Goal: Transaction & Acquisition: Purchase product/service

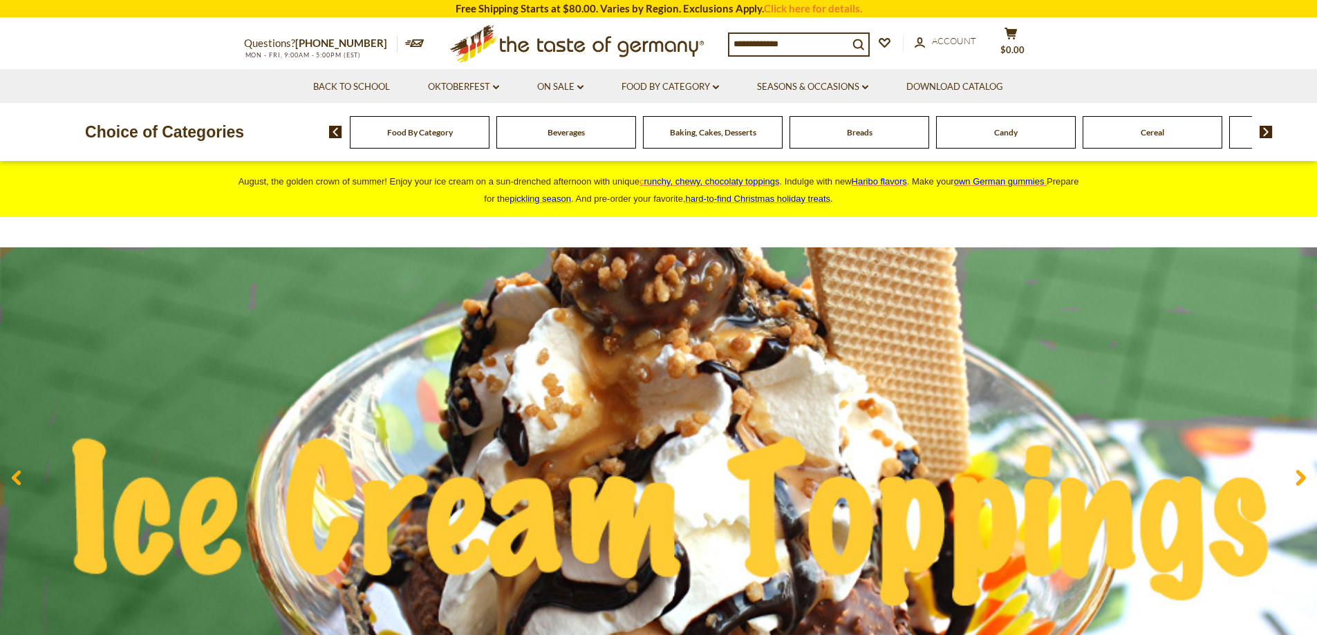
click at [791, 44] on input at bounding box center [788, 43] width 119 height 19
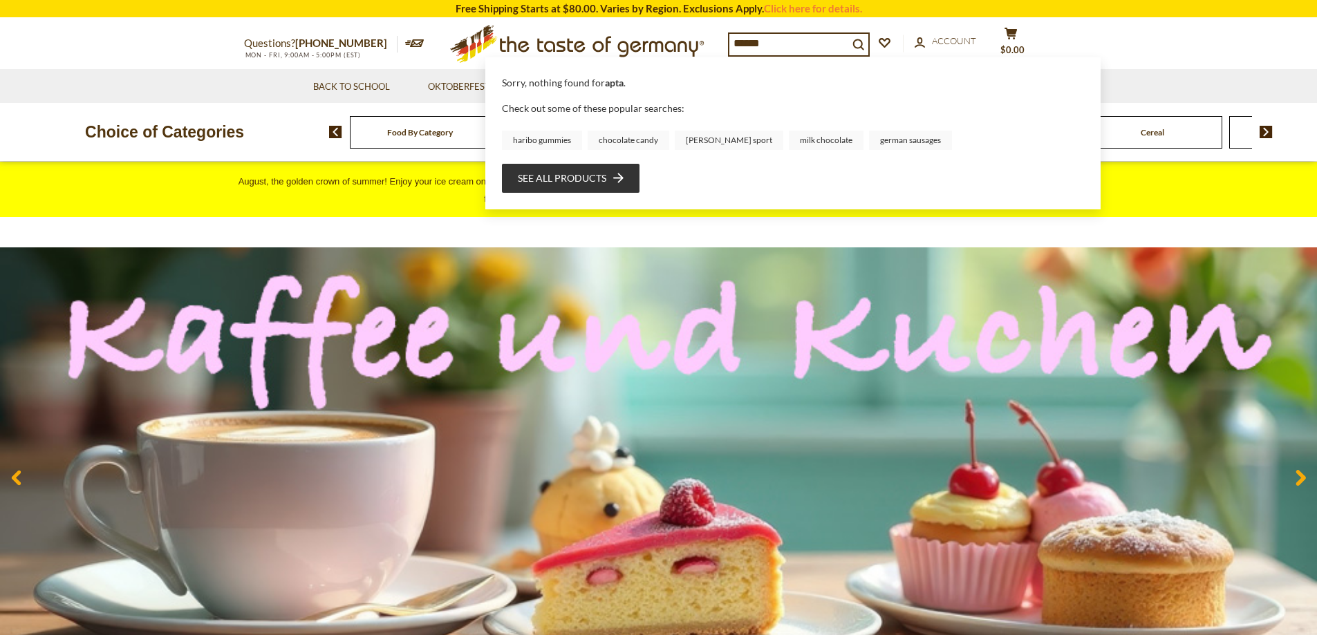
type input "*******"
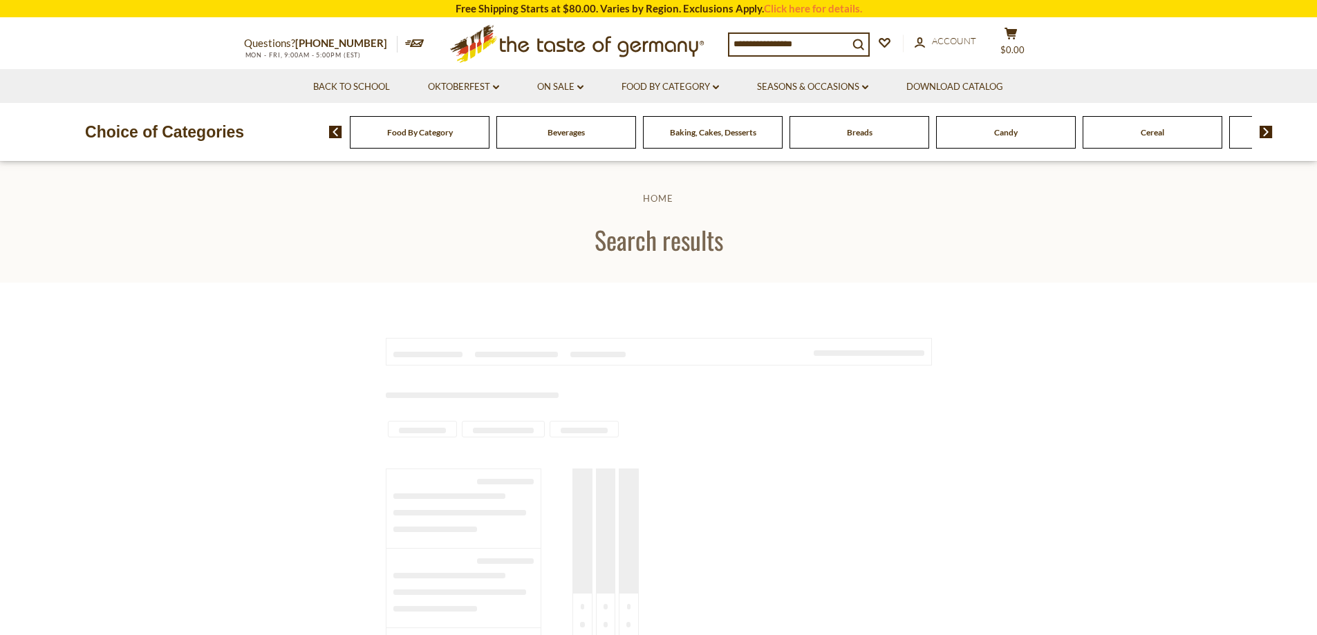
type input "*******"
